Goal: Check status

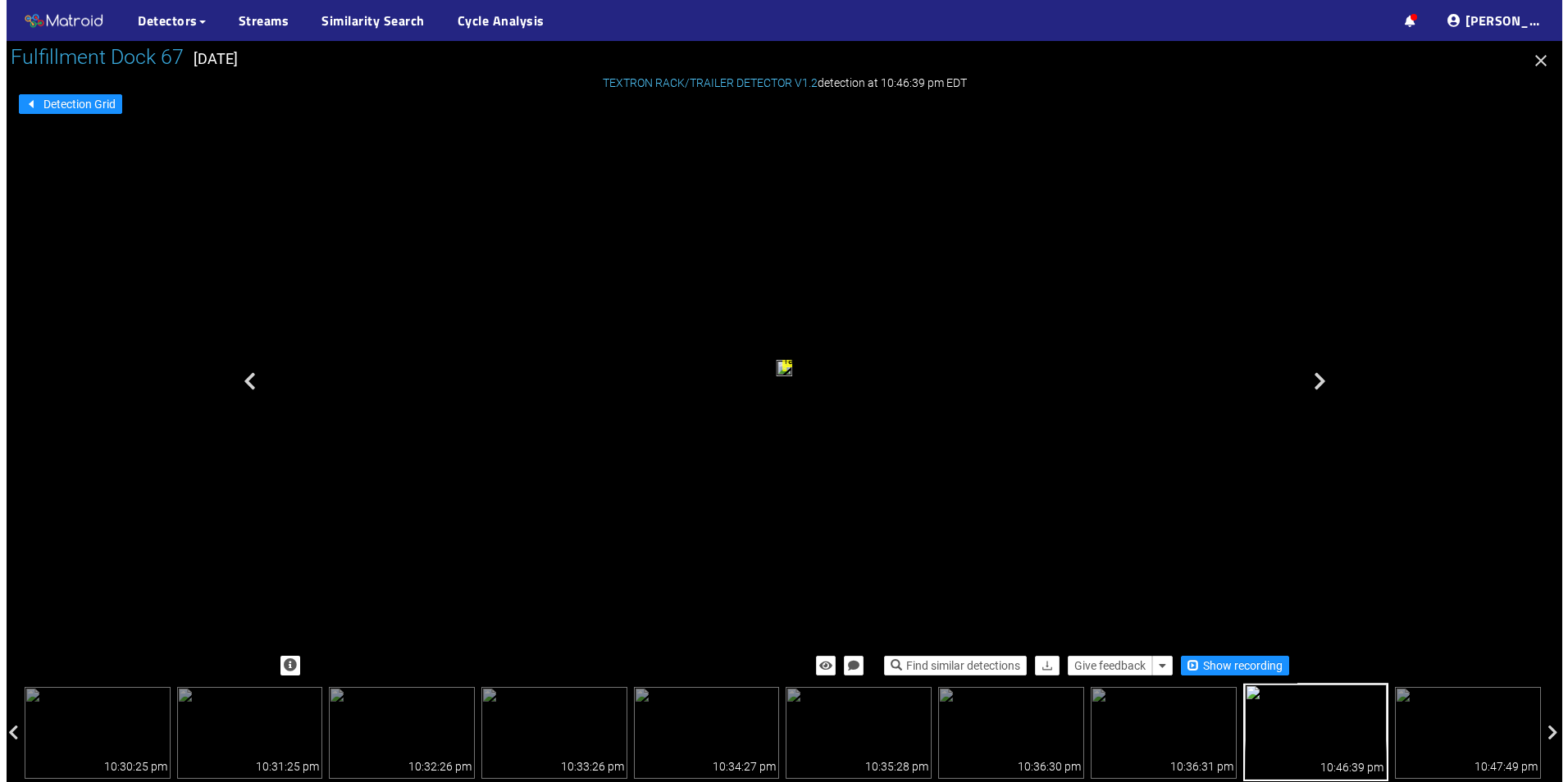
scroll to position [717, 0]
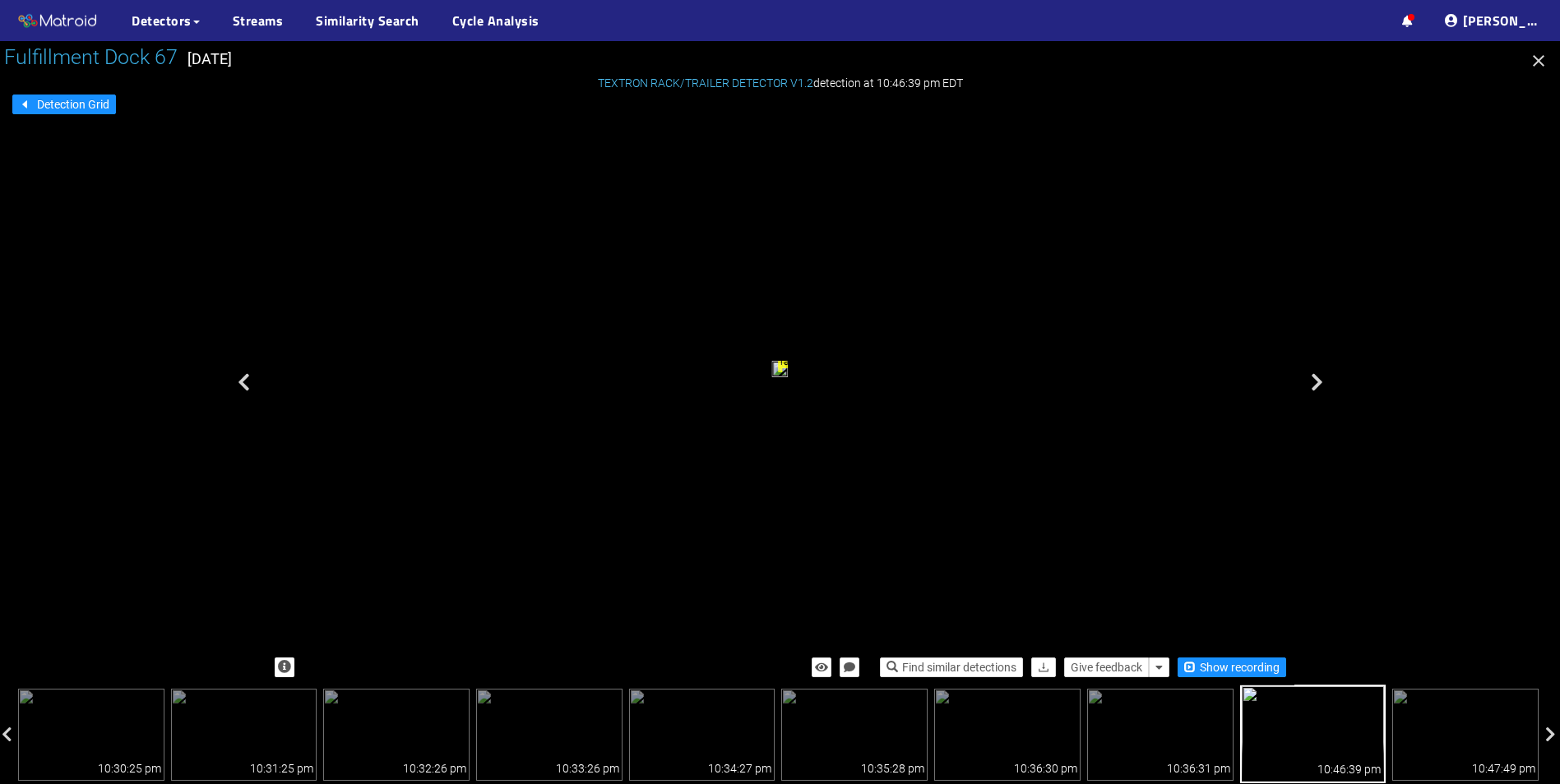
click at [1544, 57] on icon "button" at bounding box center [1538, 60] width 20 height 20
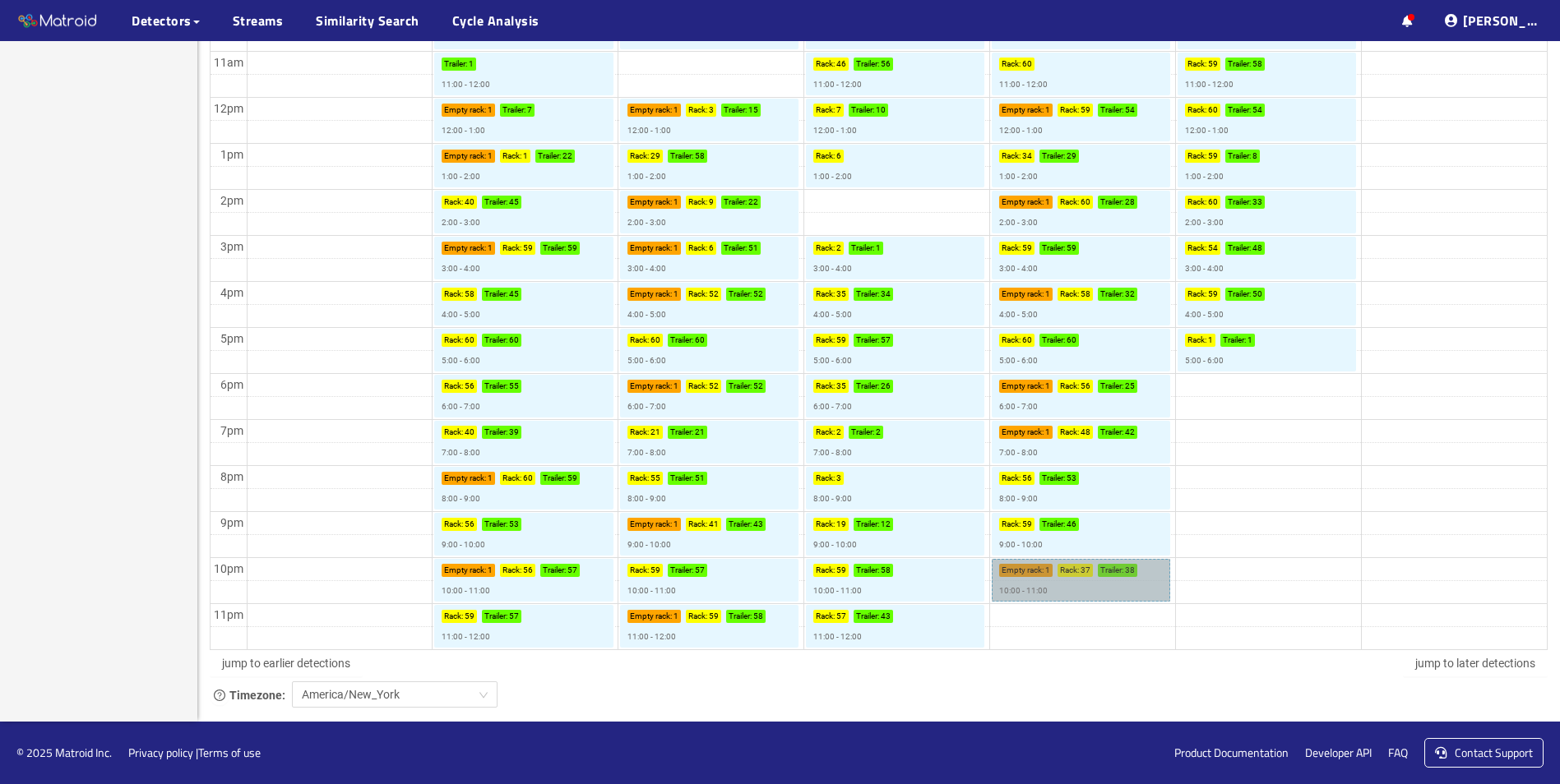
click at [1048, 586] on link "Empty rack : 1 Rack : 37 Trailer : 38 10:00 - 11:00" at bounding box center [1080, 580] width 178 height 43
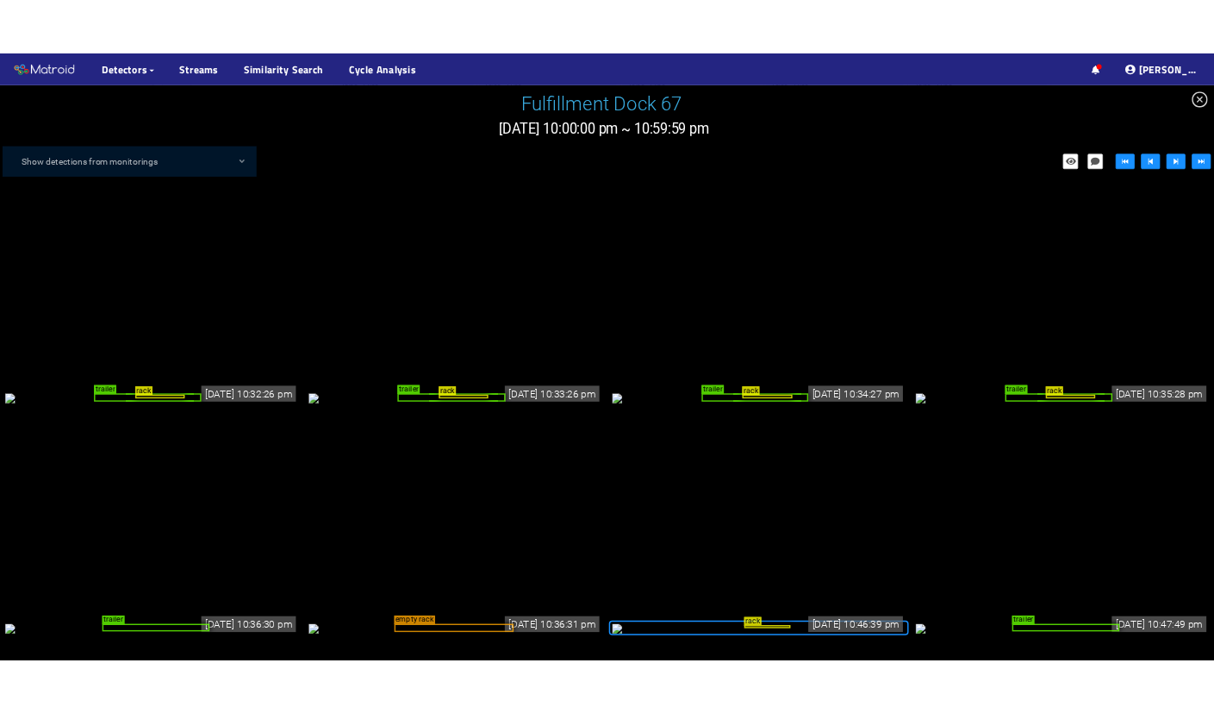
scroll to position [2507, 0]
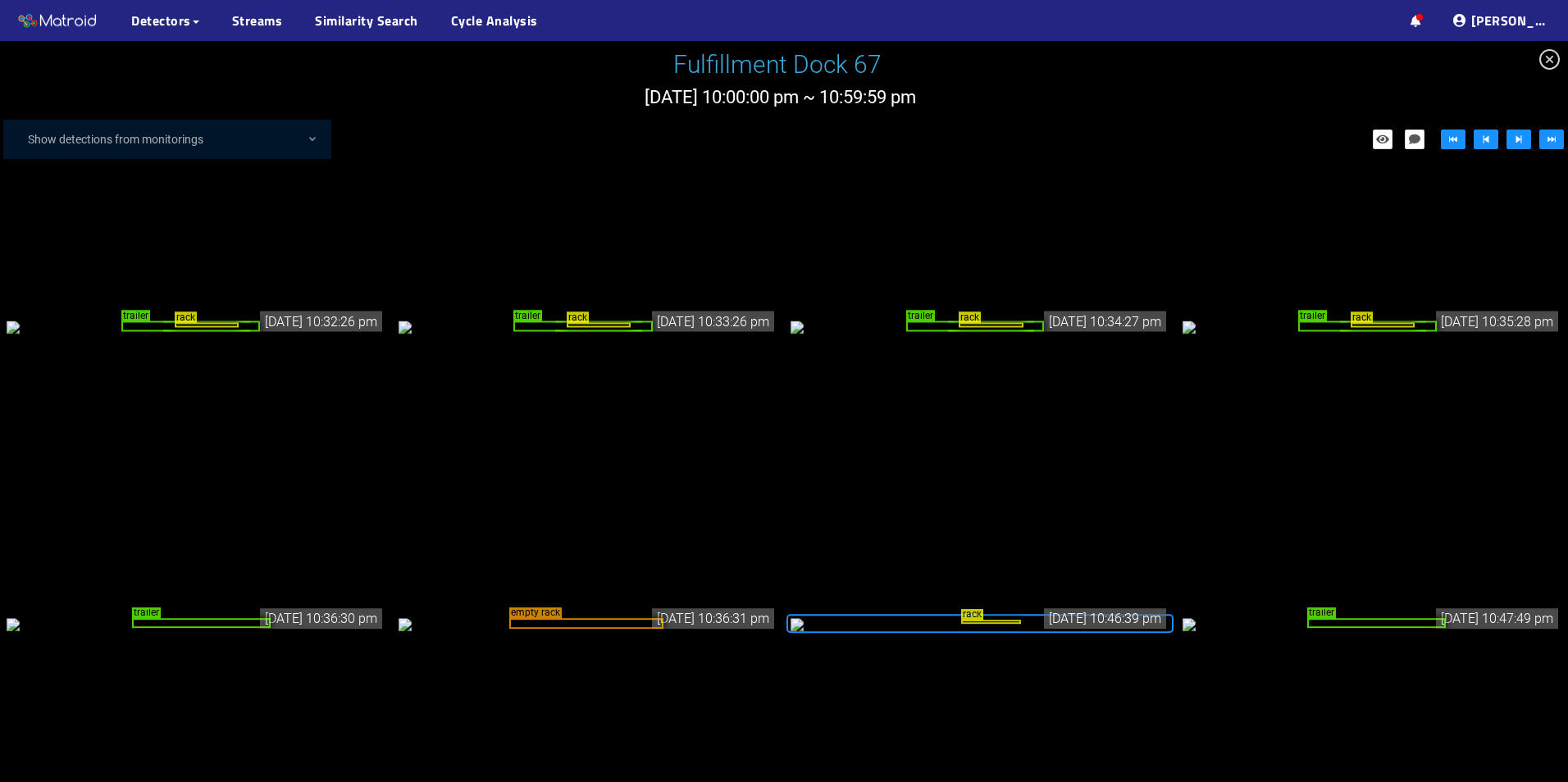
click at [973, 620] on div "rack" at bounding box center [990, 622] width 60 height 4
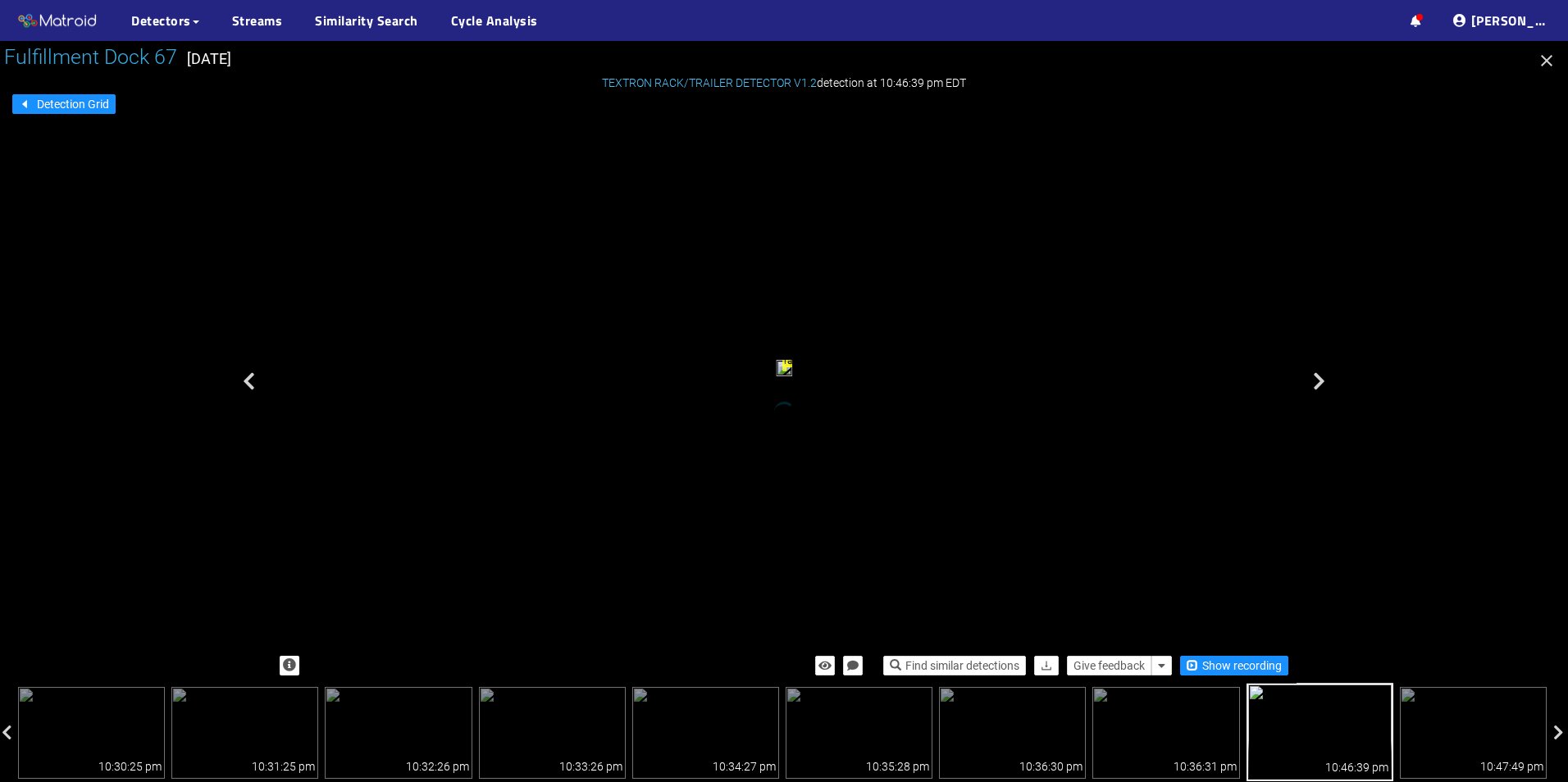
click at [973, 606] on div "rack" at bounding box center [783, 370] width 1025 height 544
